Goal: Task Accomplishment & Management: Use online tool/utility

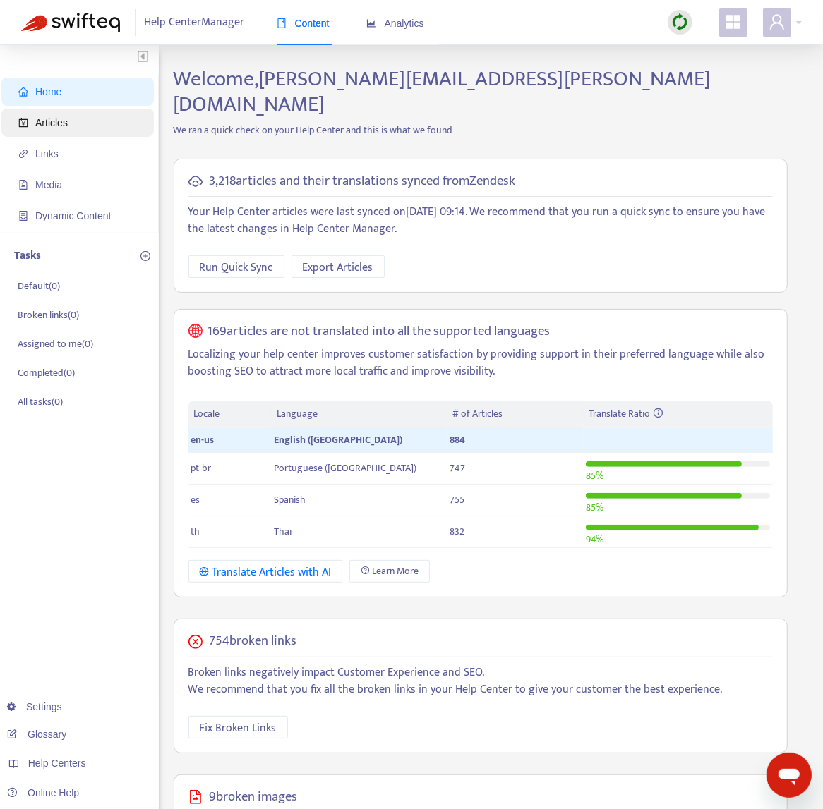
click at [40, 131] on span "Articles" at bounding box center [80, 123] width 124 height 28
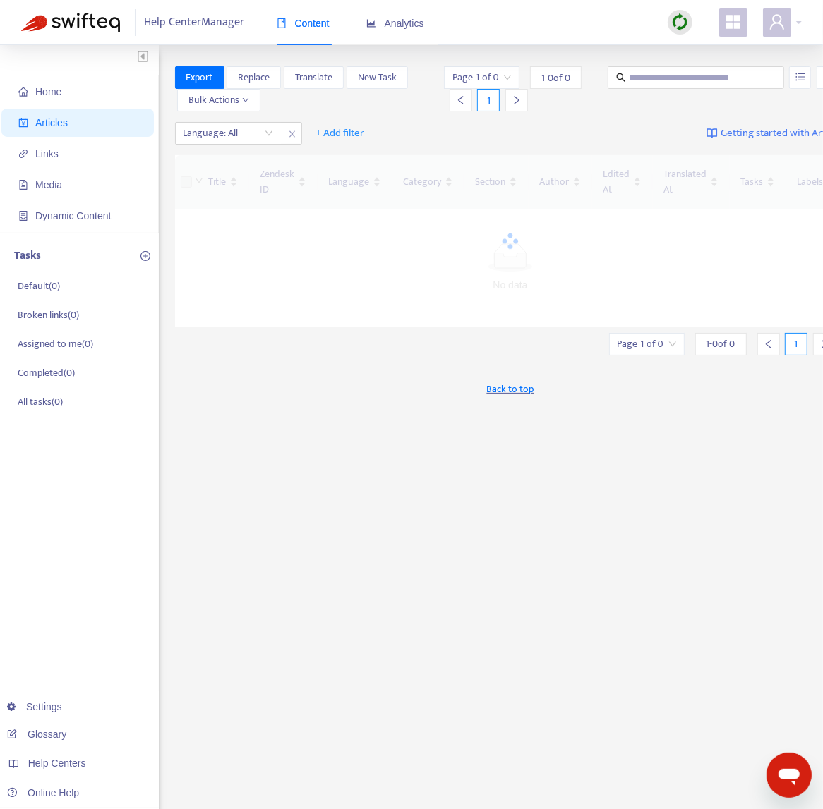
click at [681, 17] on img at bounding box center [680, 22] width 18 height 18
click at [699, 48] on link "Quick Sync" at bounding box center [709, 51] width 60 height 16
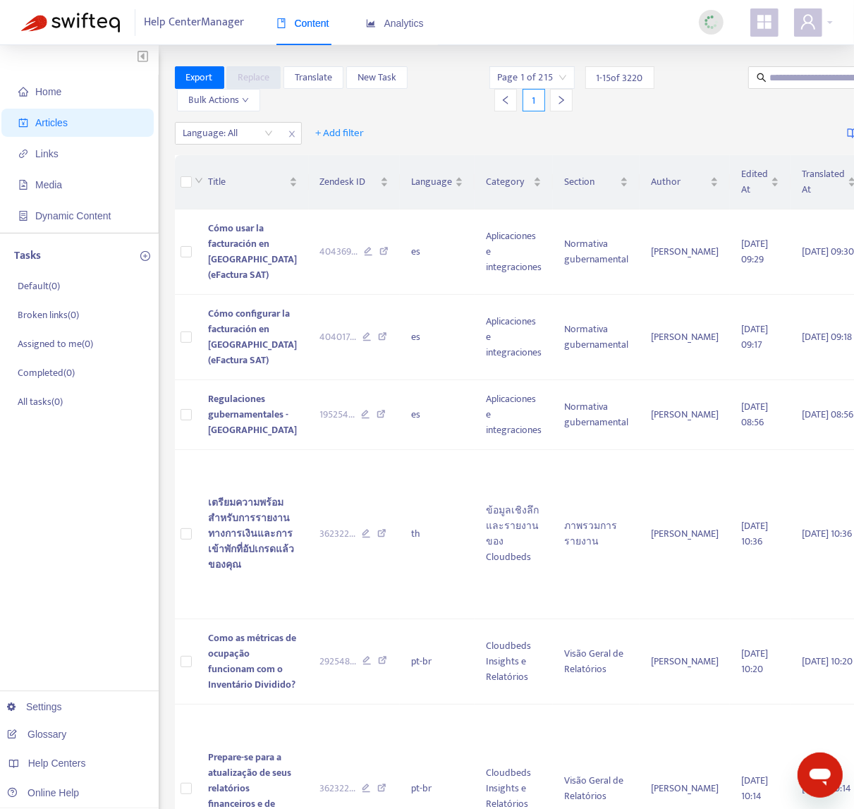
click at [236, 145] on div "Language: All + Add filter Getting started with Articles" at bounding box center [581, 133] width 812 height 33
click at [239, 138] on div at bounding box center [220, 133] width 85 height 17
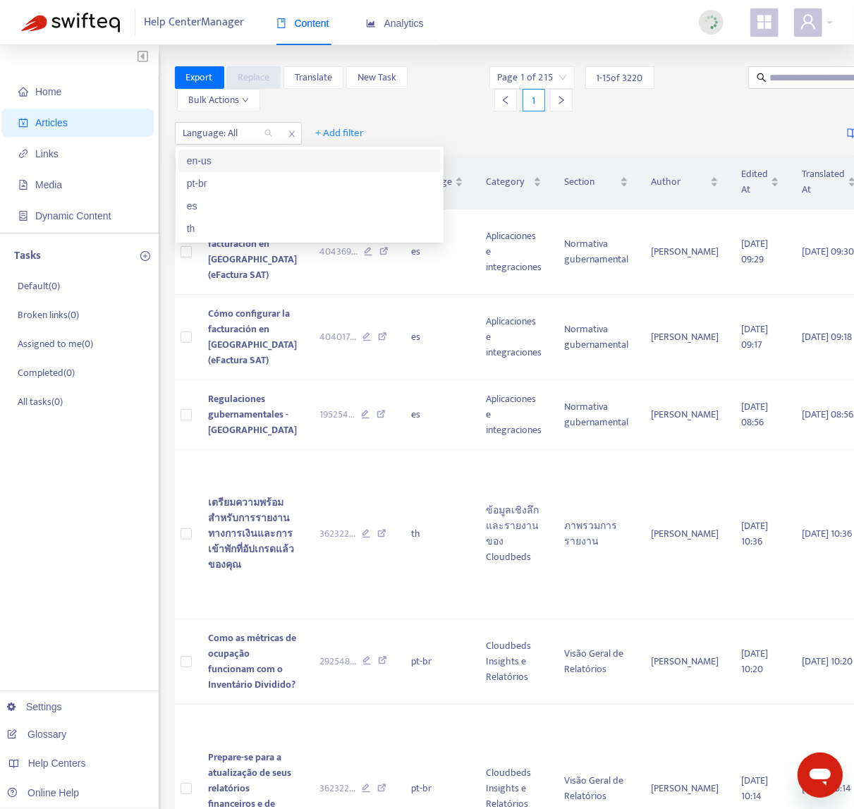
click at [229, 166] on div "en-us" at bounding box center [310, 161] width 246 height 16
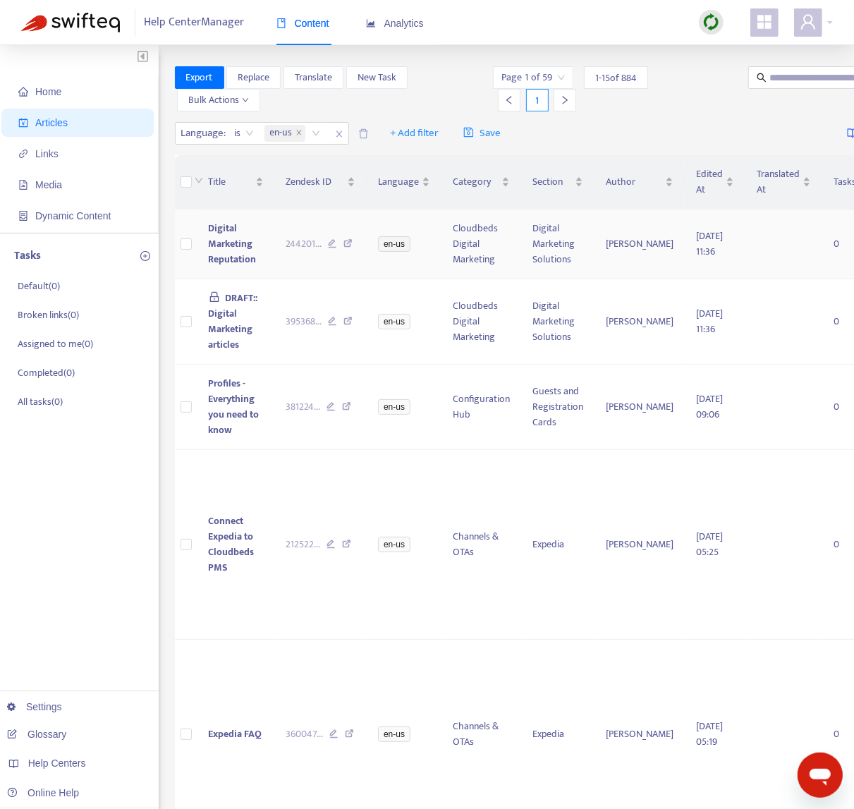
click at [269, 271] on td "Digital Marketing Reputation" at bounding box center [237, 245] width 78 height 70
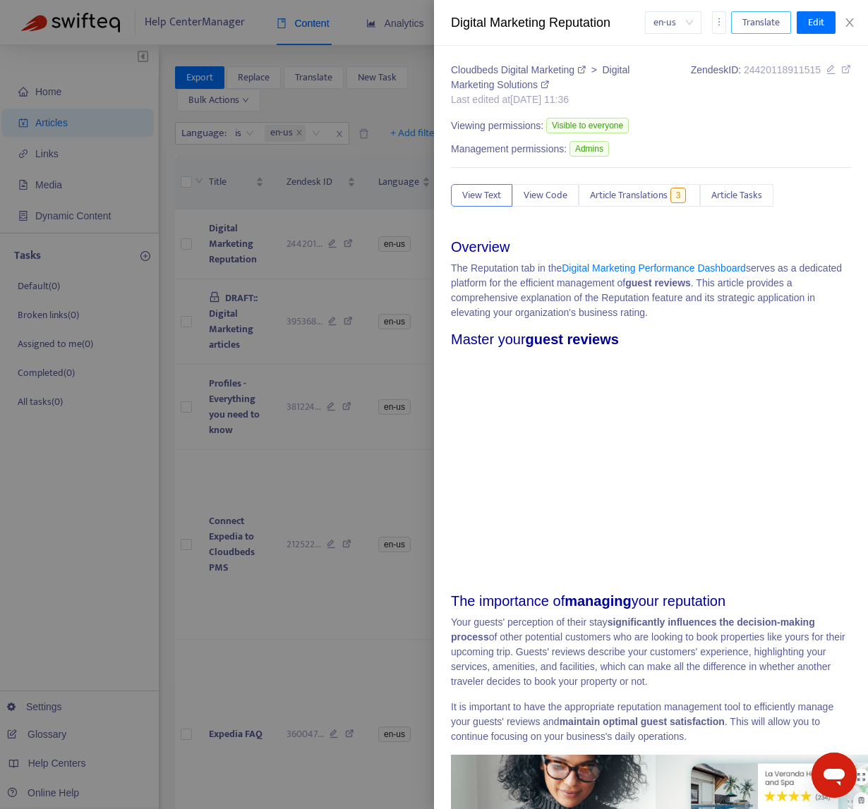
click at [745, 19] on span "Translate" at bounding box center [760, 23] width 37 height 16
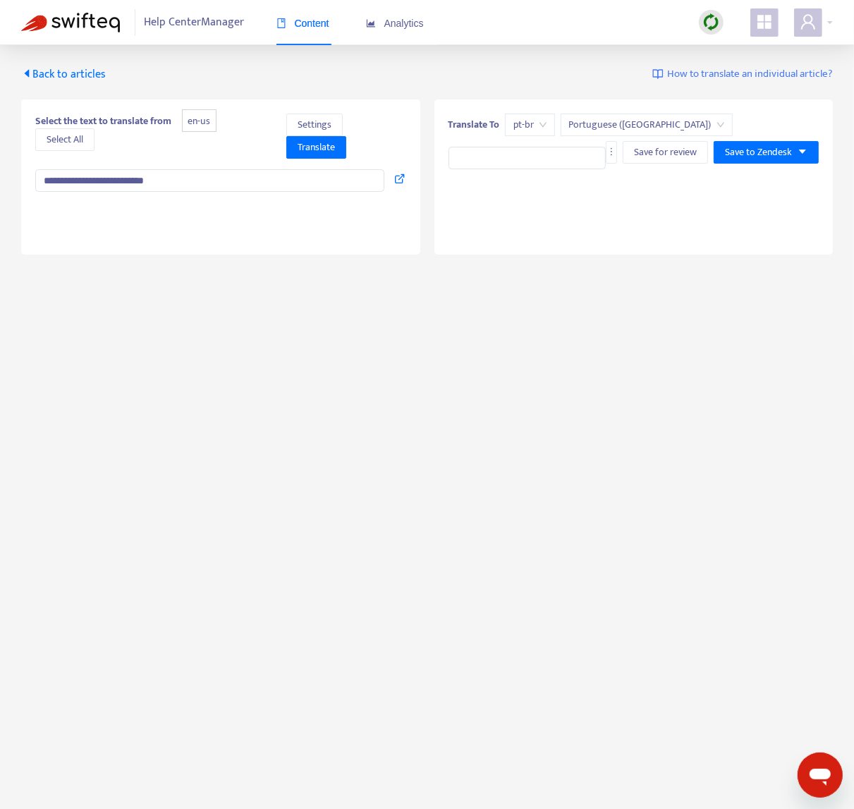
type textarea "**********"
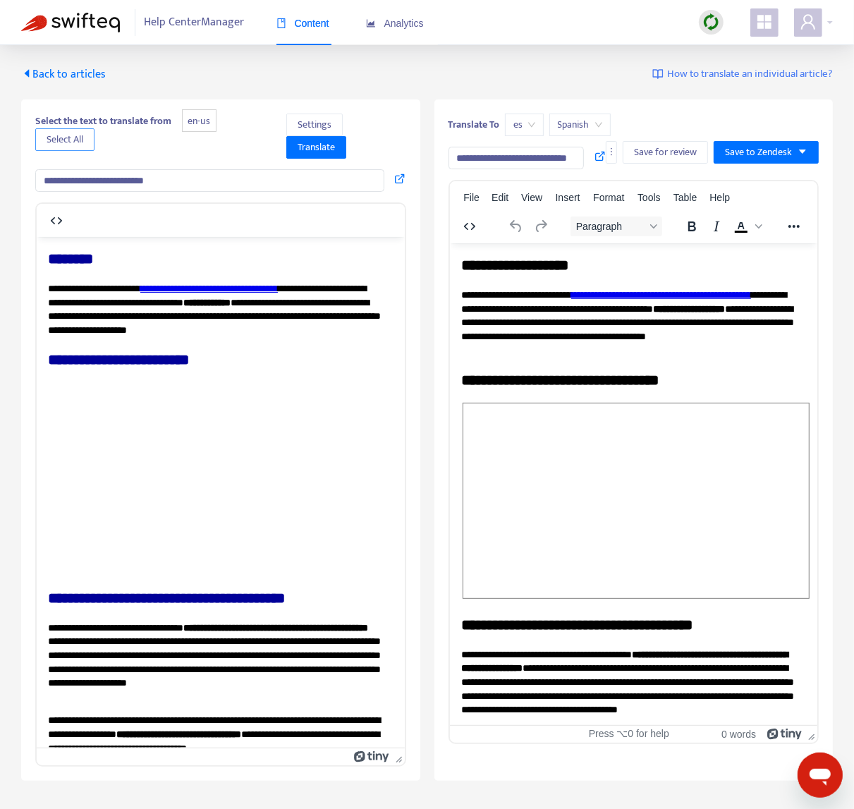
click at [67, 142] on span "Select All" at bounding box center [65, 140] width 37 height 16
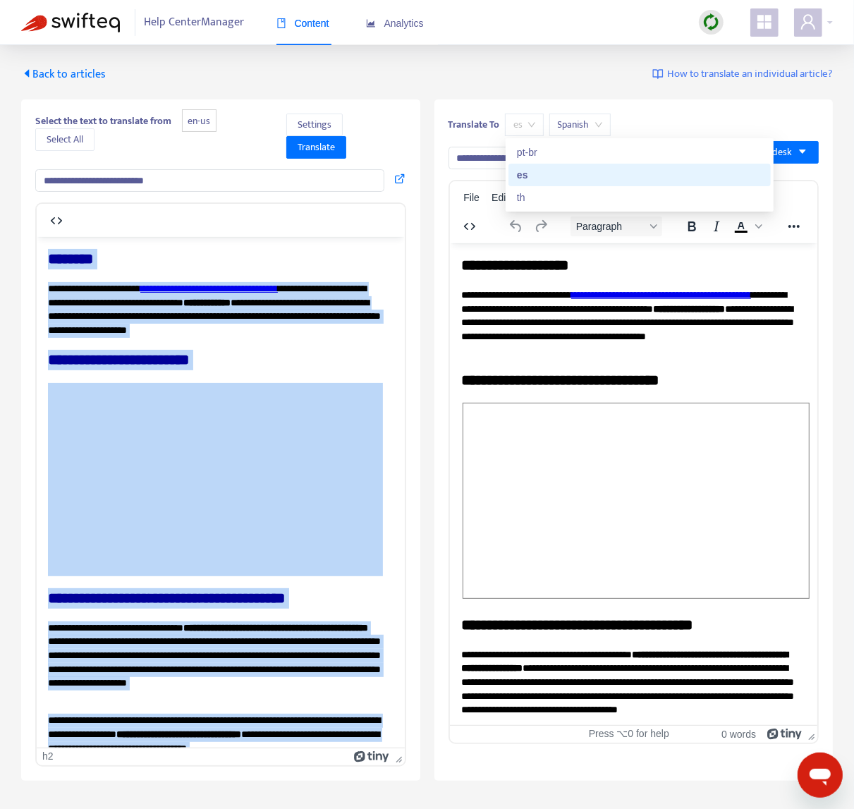
click at [528, 118] on span "es" at bounding box center [525, 124] width 22 height 21
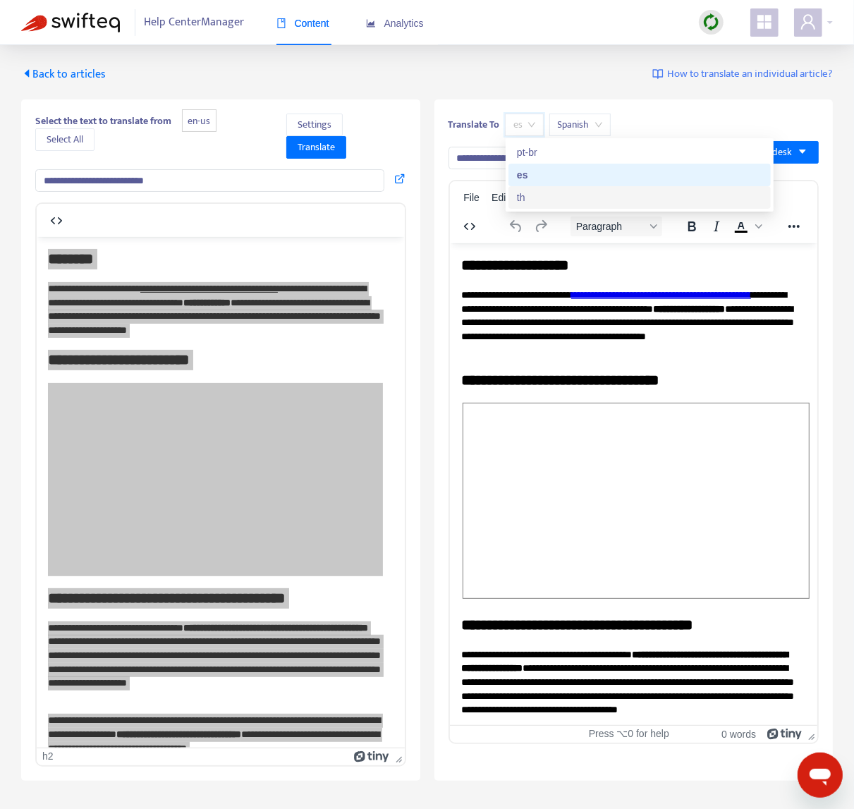
click at [541, 195] on div "th" at bounding box center [640, 198] width 246 height 16
type input "**********"
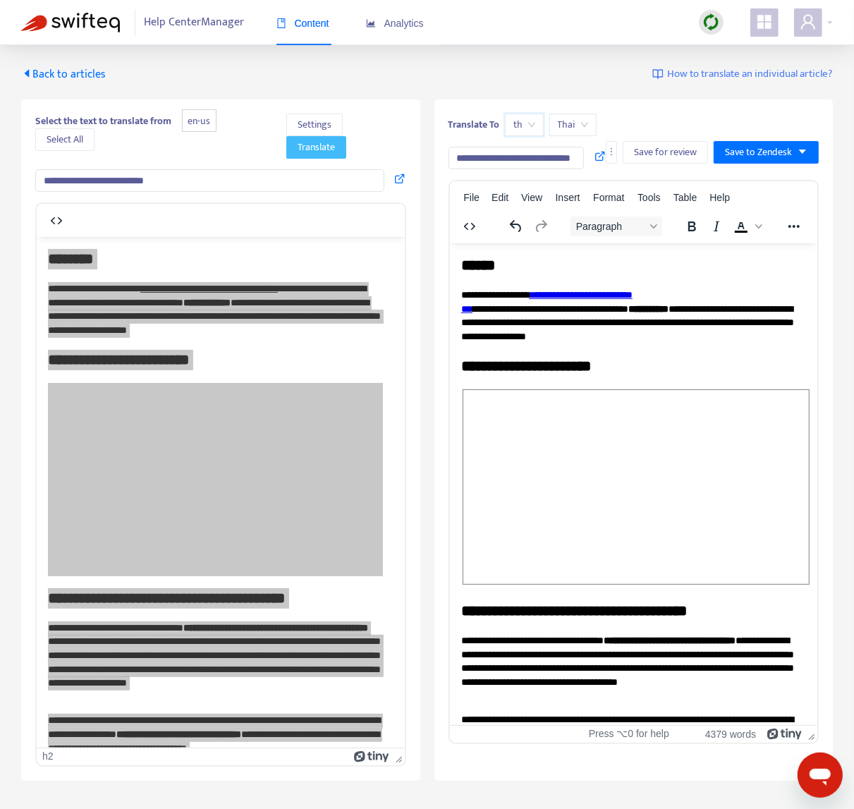
click at [319, 147] on span "Translate" at bounding box center [316, 148] width 37 height 16
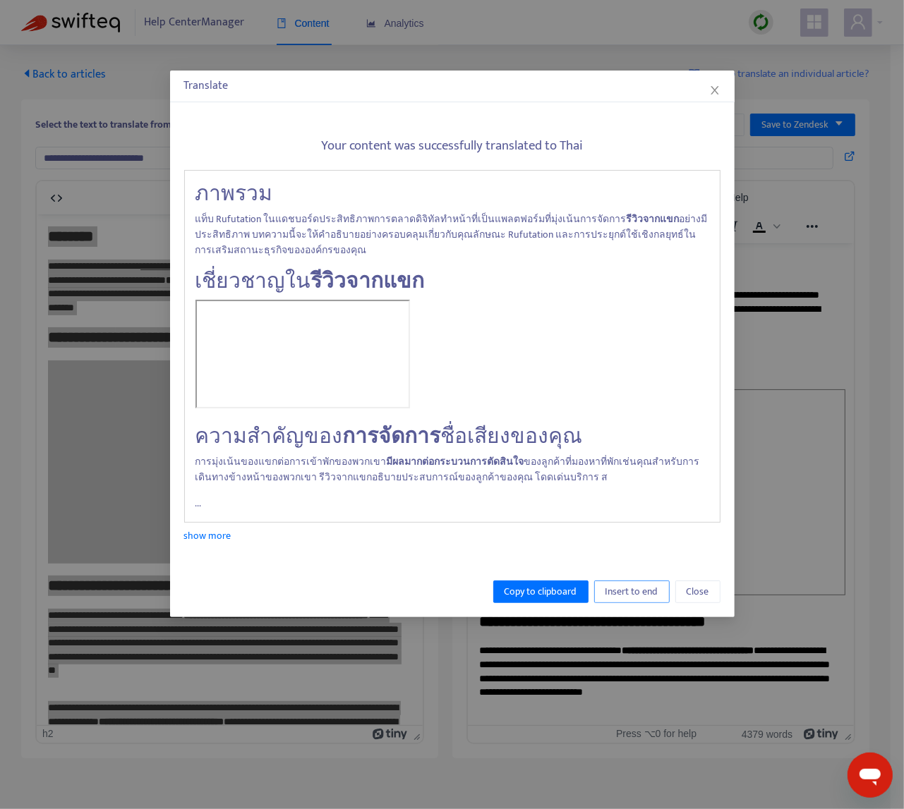
click at [643, 596] on span "Insert to end" at bounding box center [631, 592] width 53 height 16
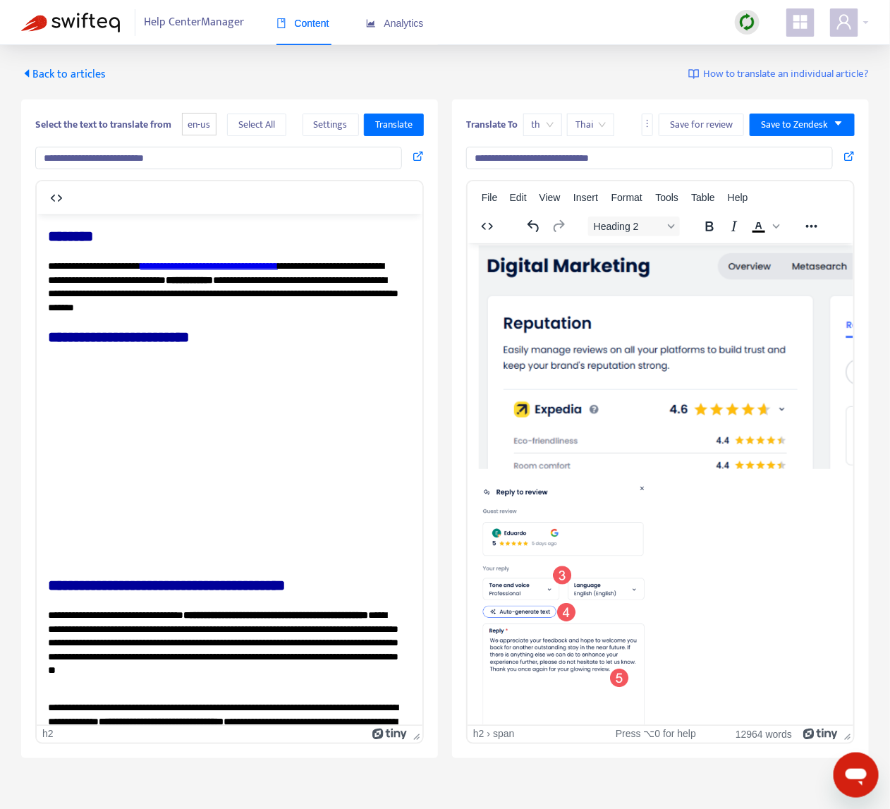
scroll to position [20194, 0]
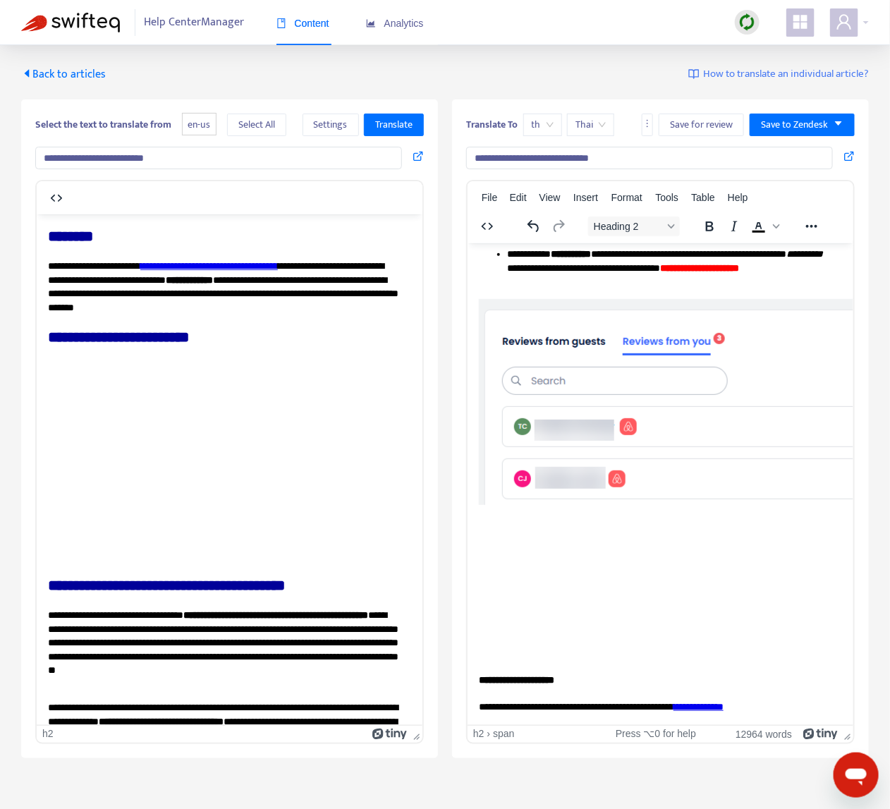
drag, startPoint x: 845, startPoint y: 248, endPoint x: 489, endPoint y: 256, distance: 356.3
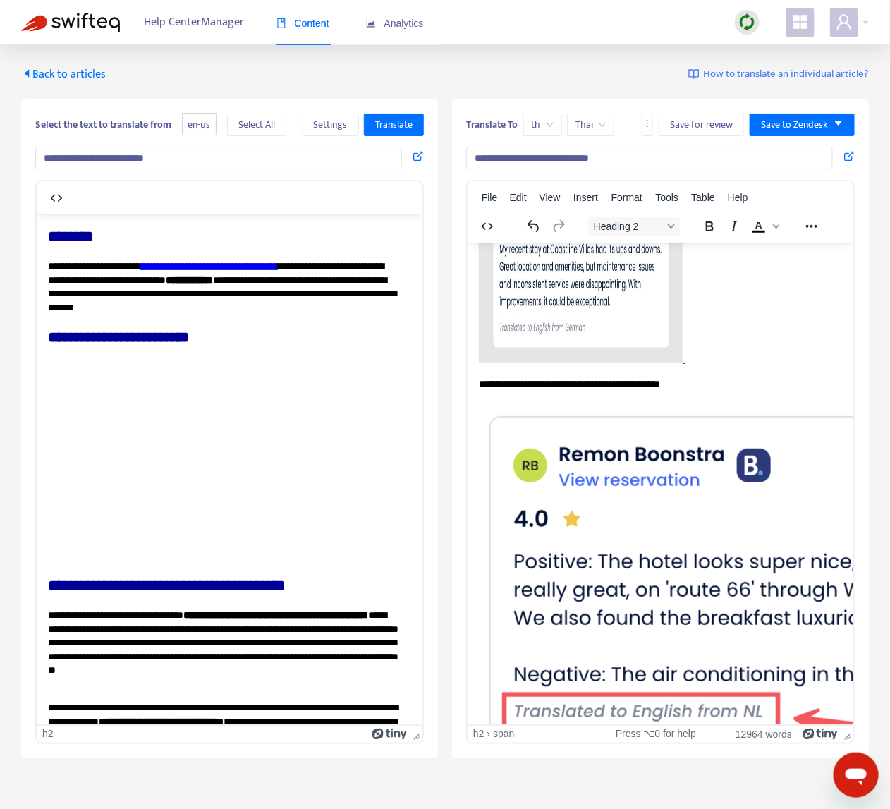
scroll to position [17193, 0]
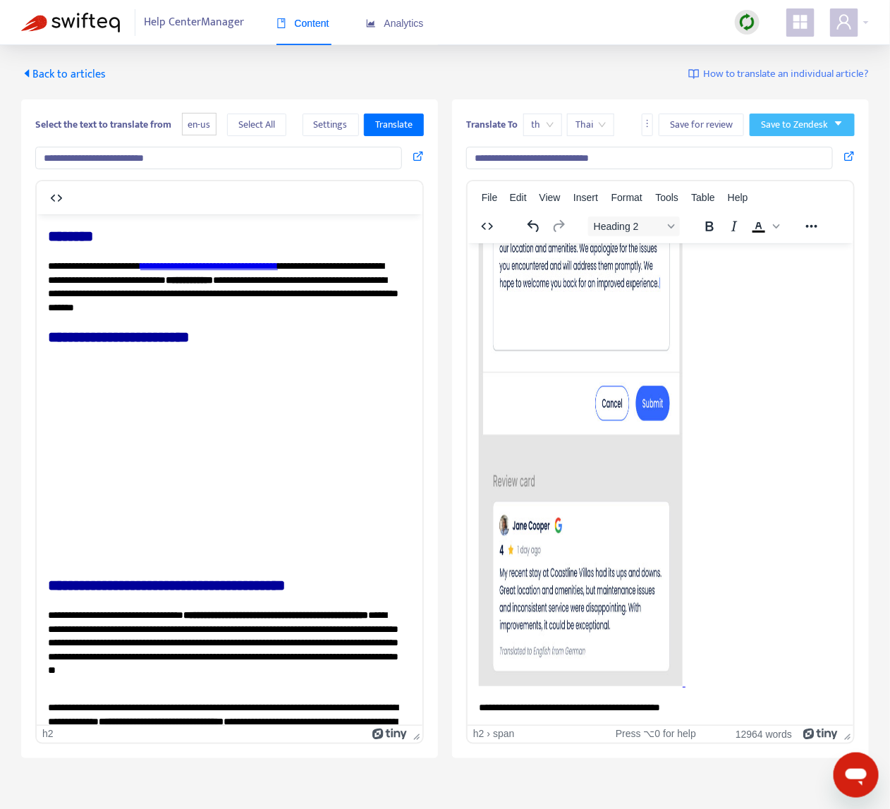
click at [804, 127] on span "Save to Zendesk" at bounding box center [794, 125] width 67 height 16
click at [796, 147] on span "Publish" at bounding box center [789, 153] width 54 height 16
